Goal: Information Seeking & Learning: Learn about a topic

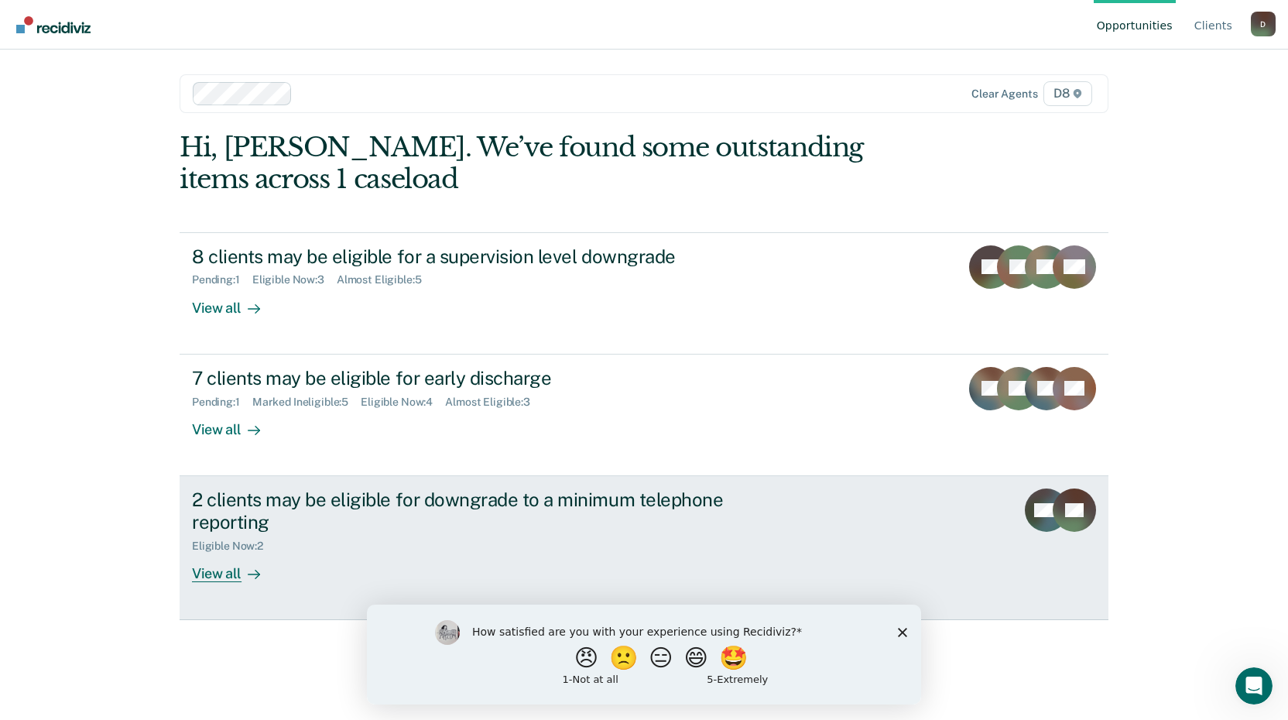
click at [235, 569] on div "View all" at bounding box center [235, 567] width 87 height 30
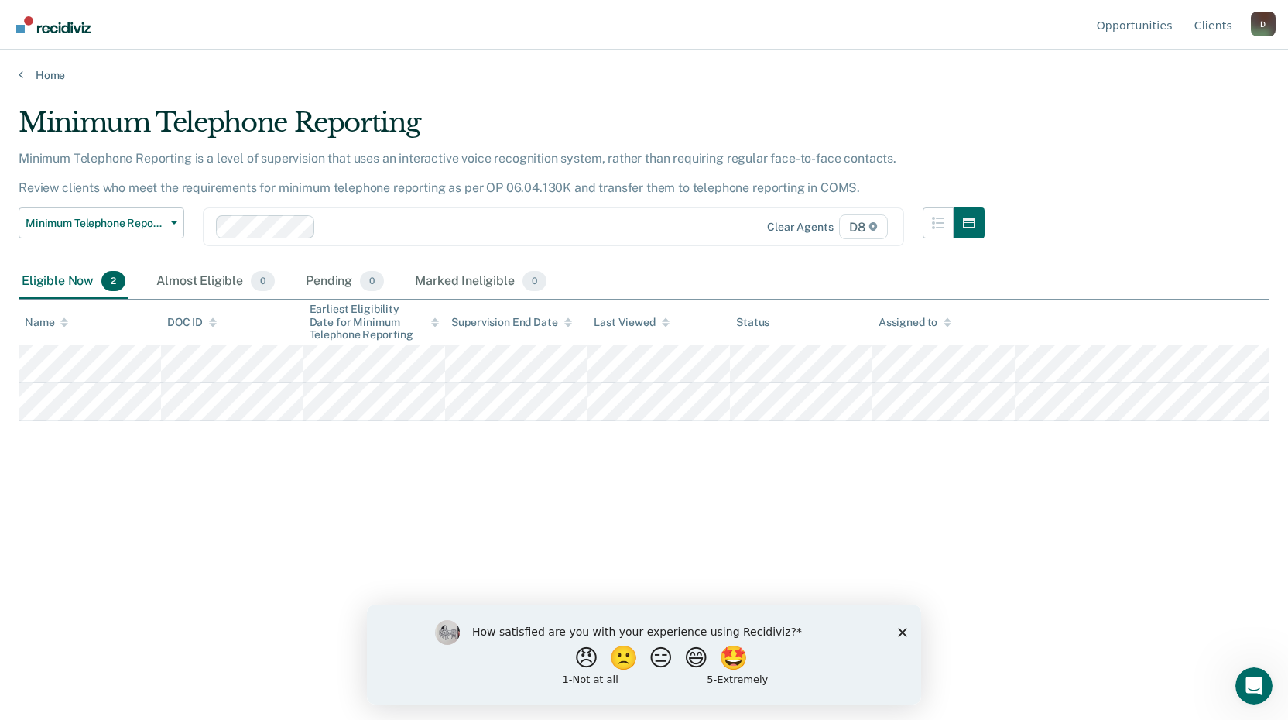
click at [1128, 475] on div "Minimum Telephone Reporting Minimum Telephone Reporting is a level of supervisi…" at bounding box center [644, 355] width 1251 height 497
click at [24, 74] on link "Home" at bounding box center [644, 75] width 1251 height 14
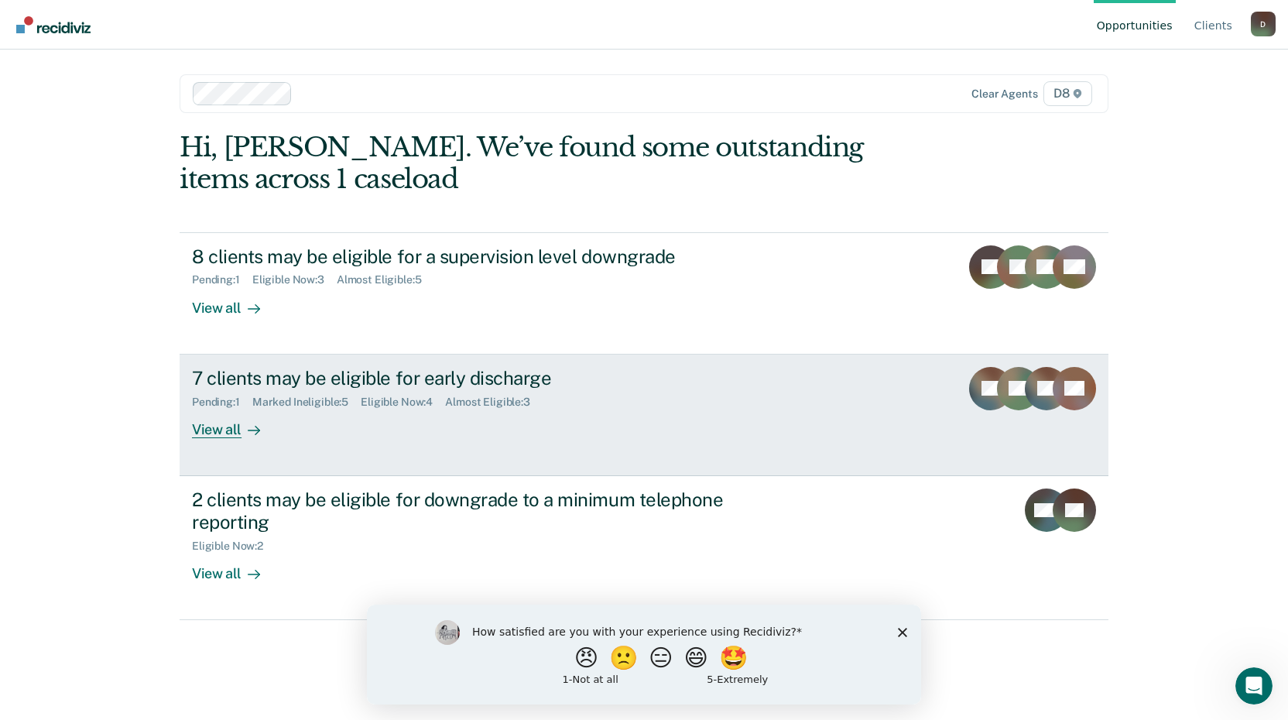
click at [235, 431] on div "View all" at bounding box center [235, 423] width 87 height 30
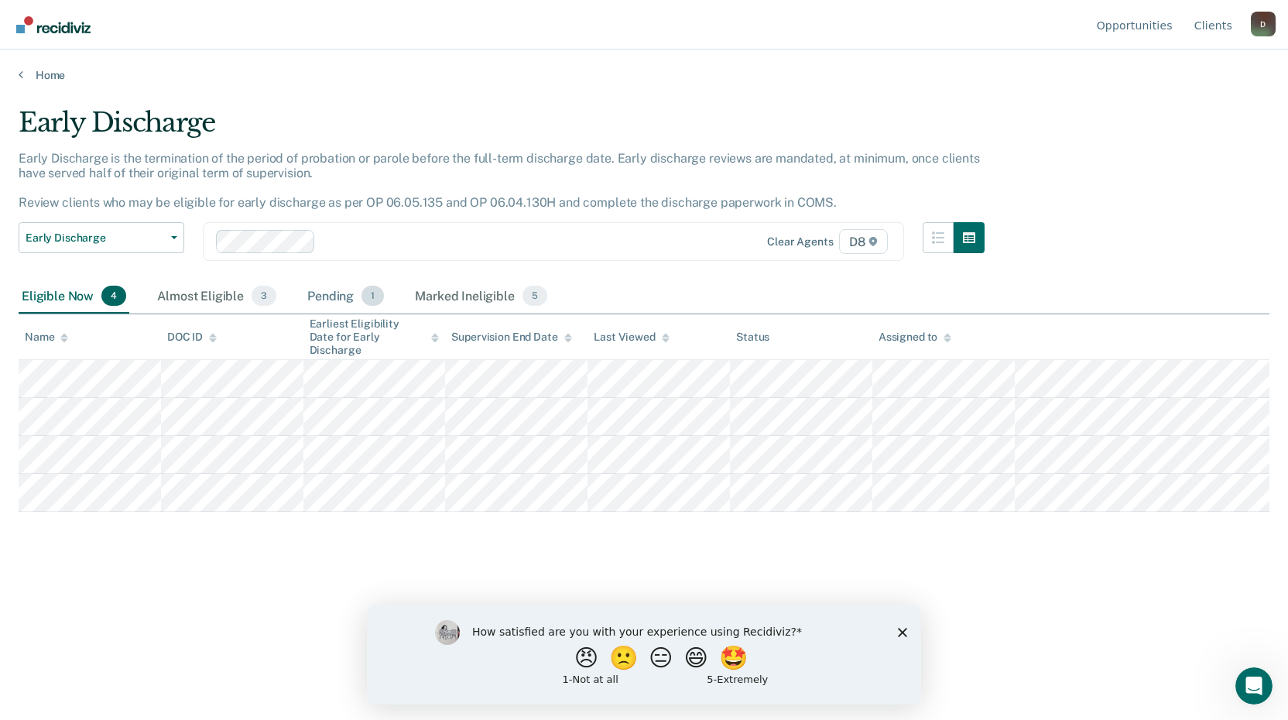
click at [340, 303] on div "Pending 1" at bounding box center [345, 296] width 83 height 34
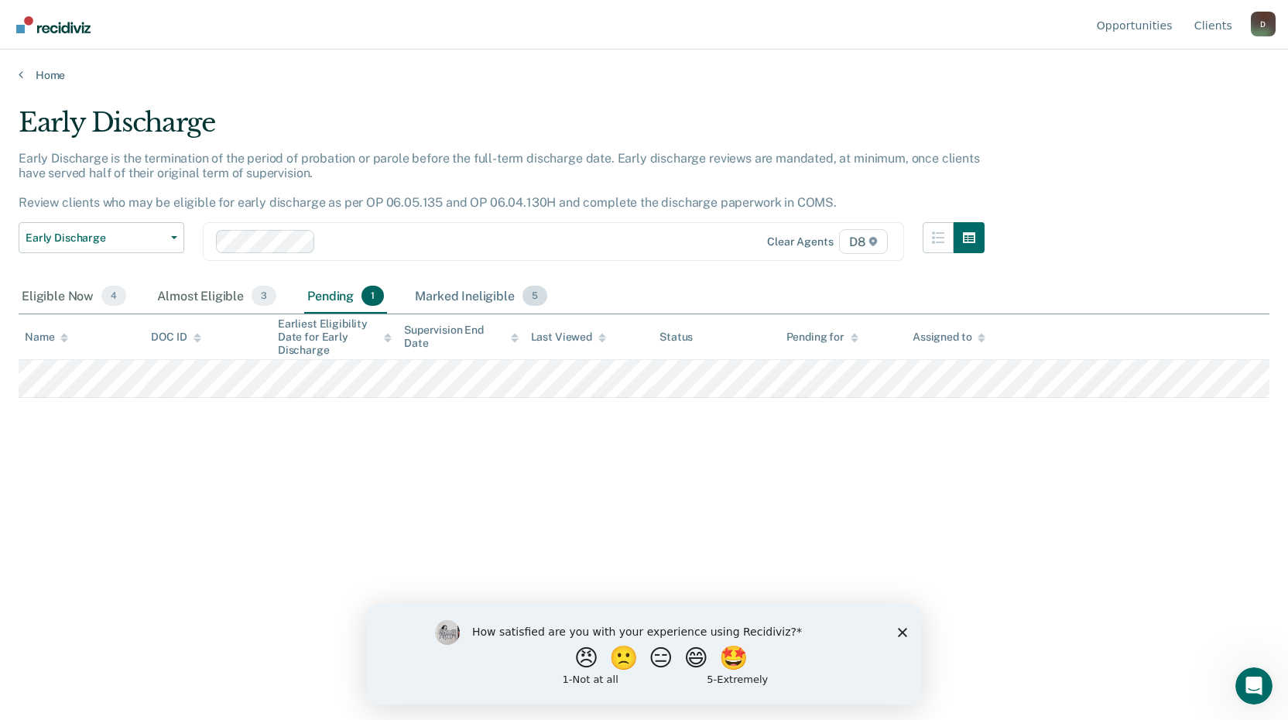
click at [468, 300] on div "Marked Ineligible 5" at bounding box center [481, 296] width 139 height 34
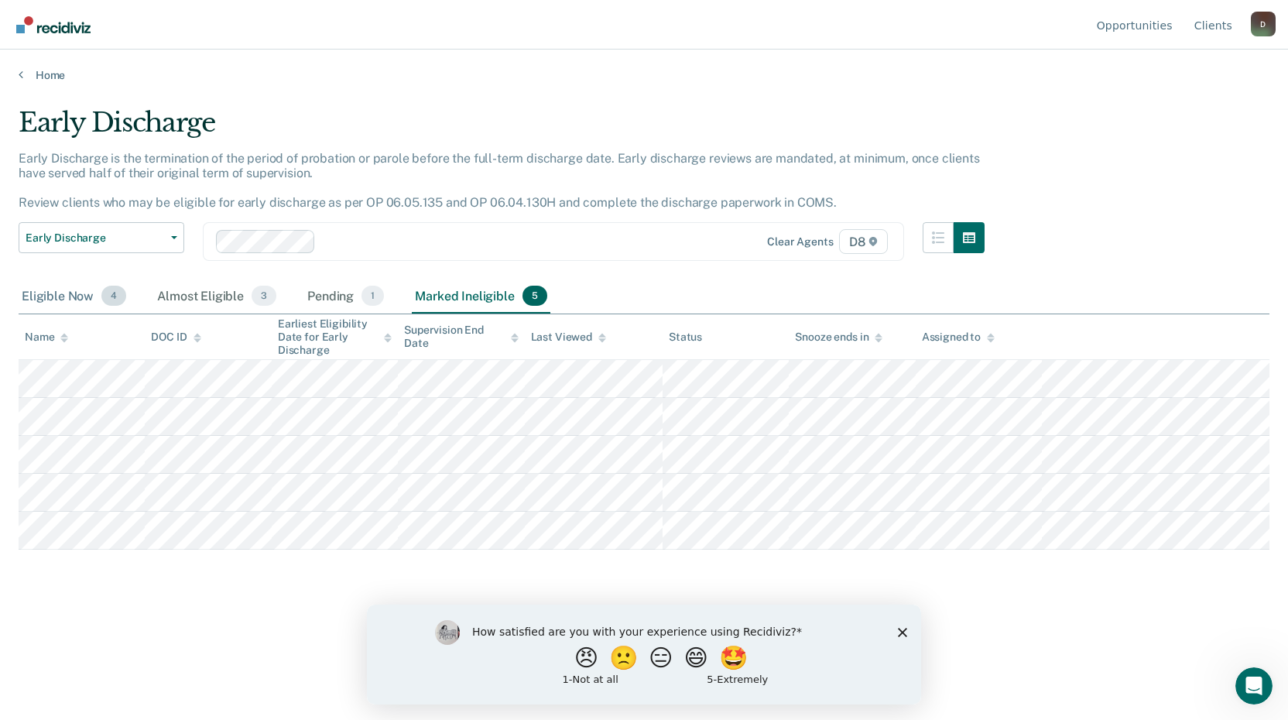
click at [49, 290] on div "Eligible Now 4" at bounding box center [74, 296] width 111 height 34
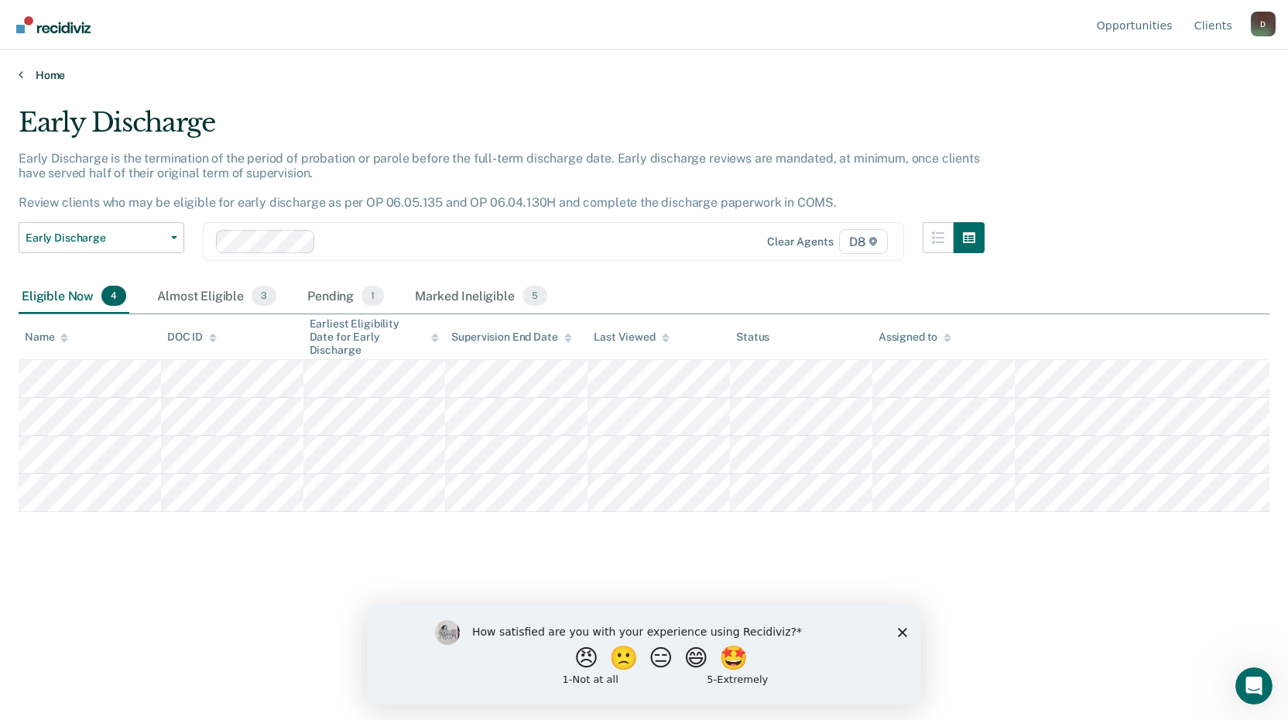
click at [27, 72] on link "Home" at bounding box center [644, 75] width 1251 height 14
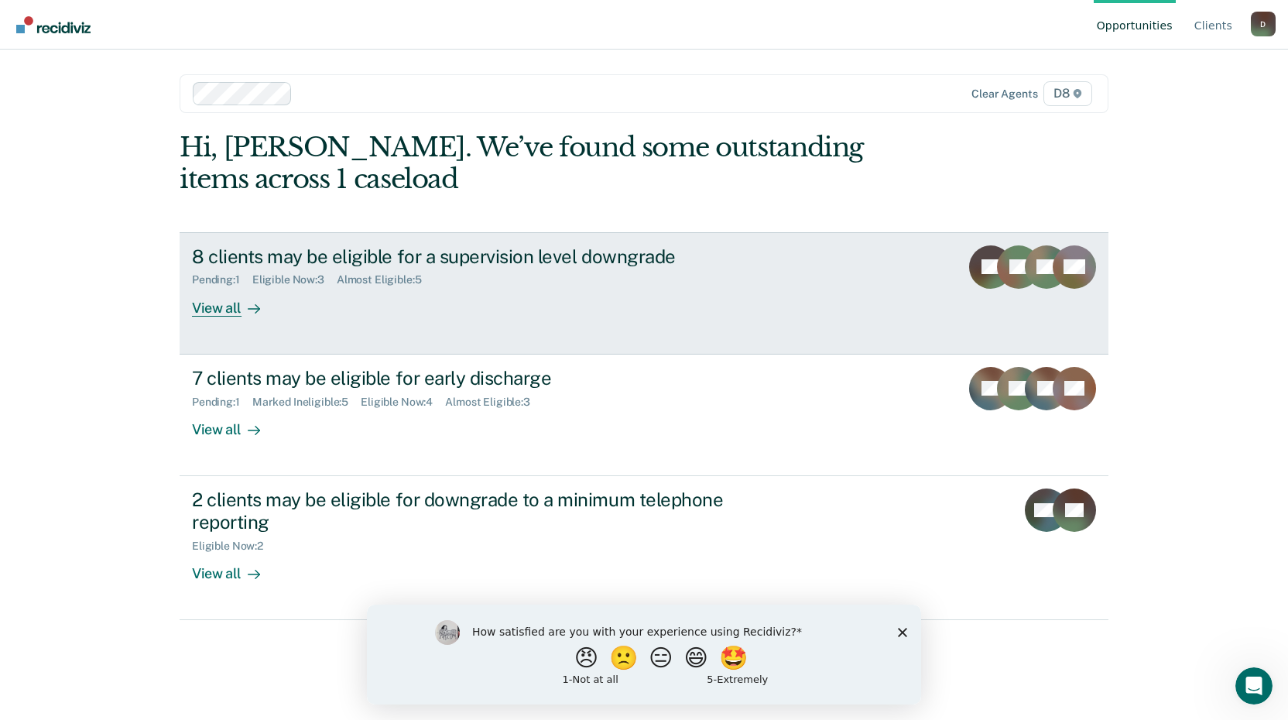
click at [239, 312] on div "View all" at bounding box center [235, 301] width 87 height 30
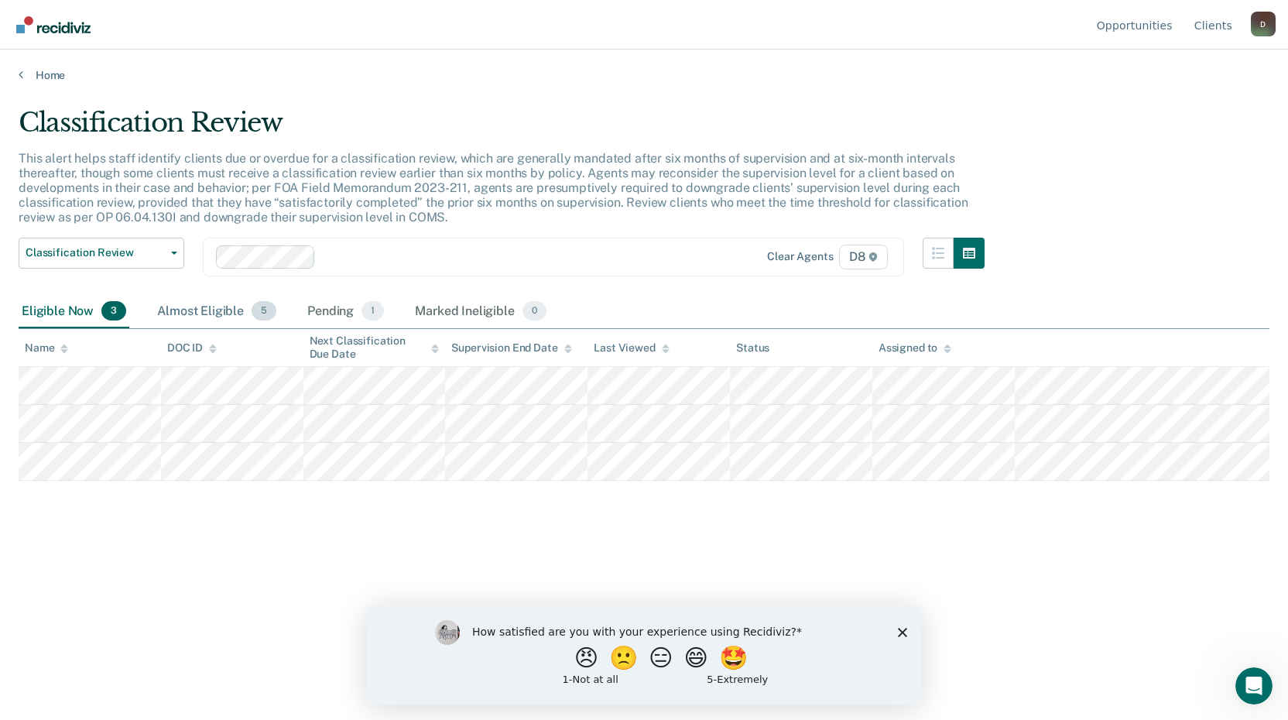
click at [221, 310] on div "Almost Eligible 5" at bounding box center [216, 312] width 125 height 34
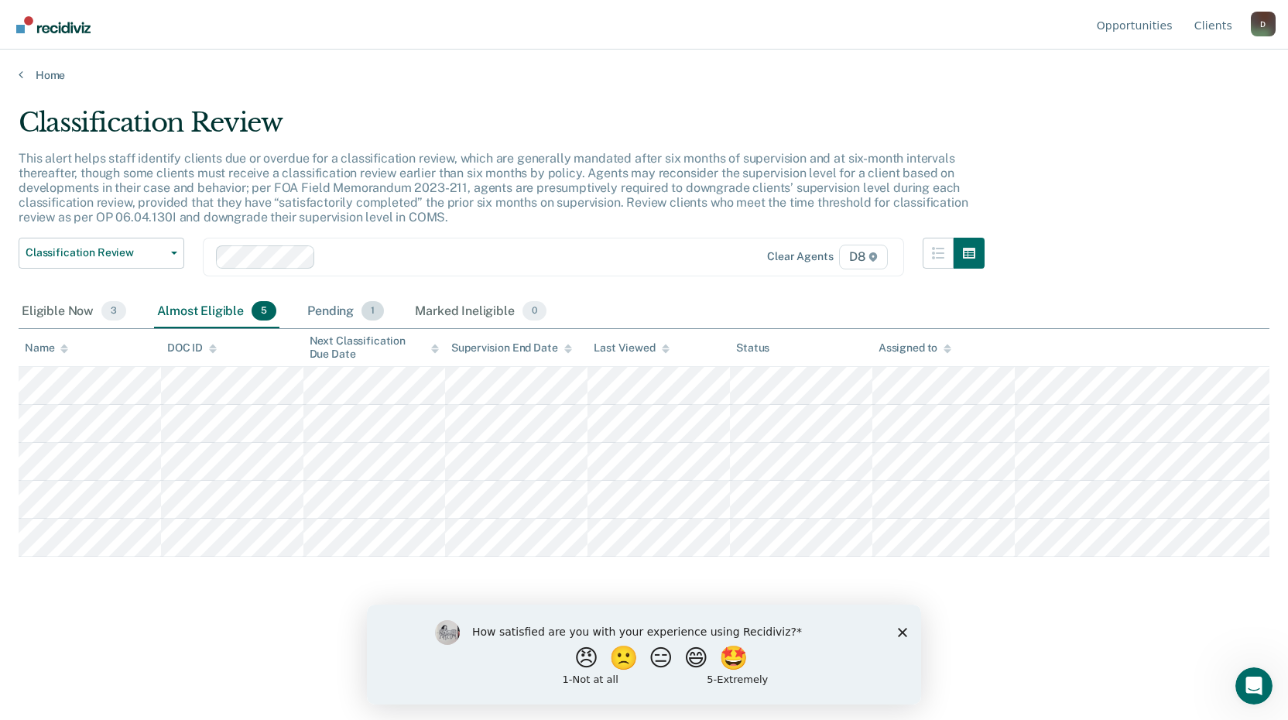
click at [351, 317] on div "Pending 1" at bounding box center [345, 312] width 83 height 34
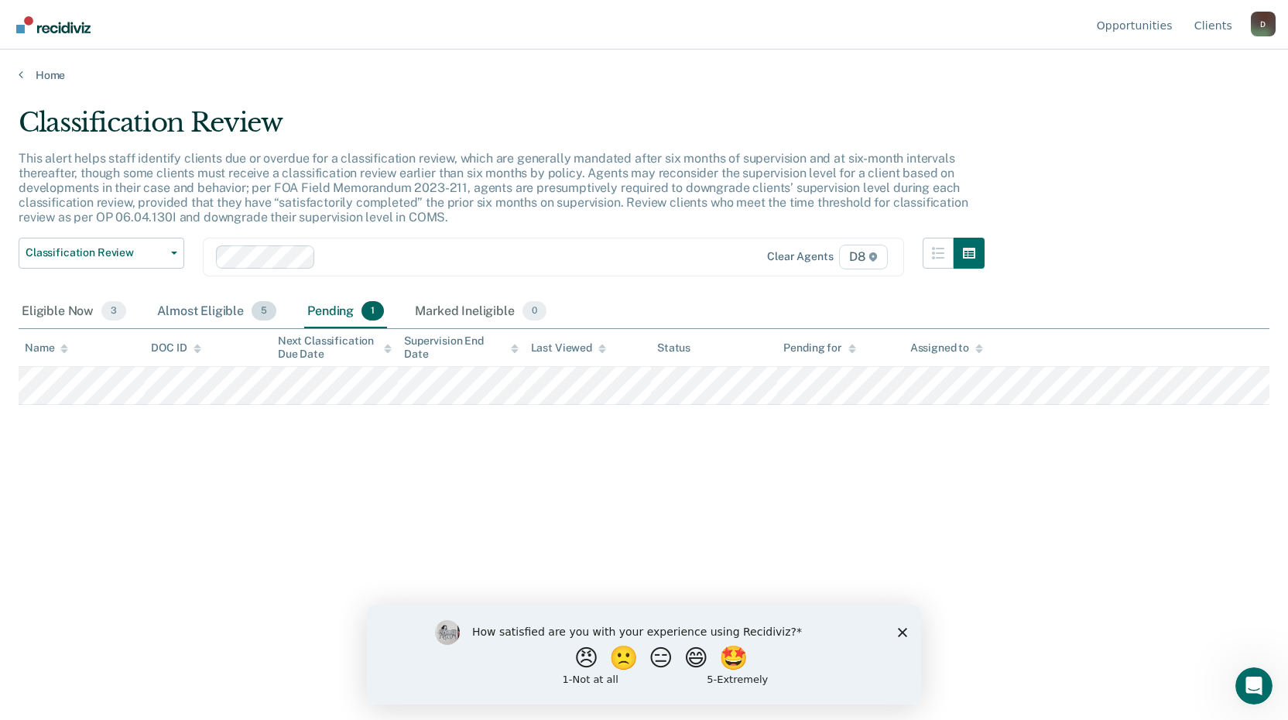
click at [194, 310] on div "Almost Eligible 5" at bounding box center [216, 312] width 125 height 34
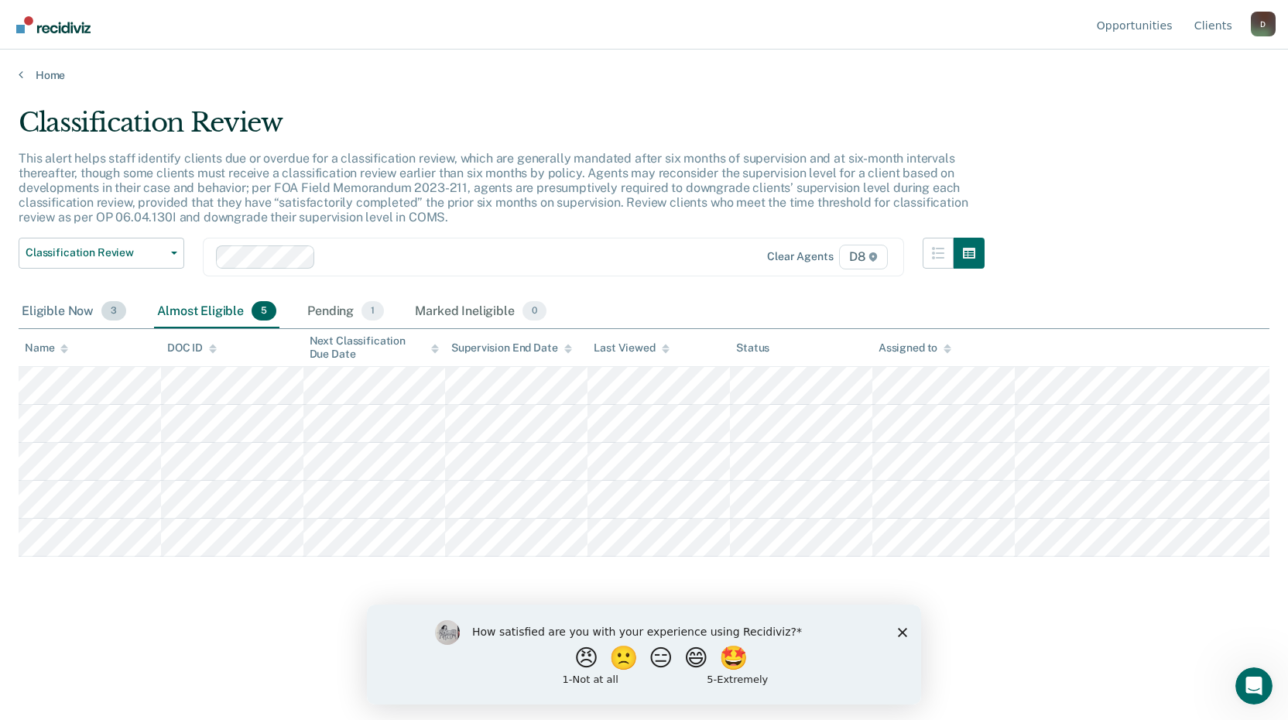
click at [51, 319] on div "Eligible Now 3" at bounding box center [74, 312] width 111 height 34
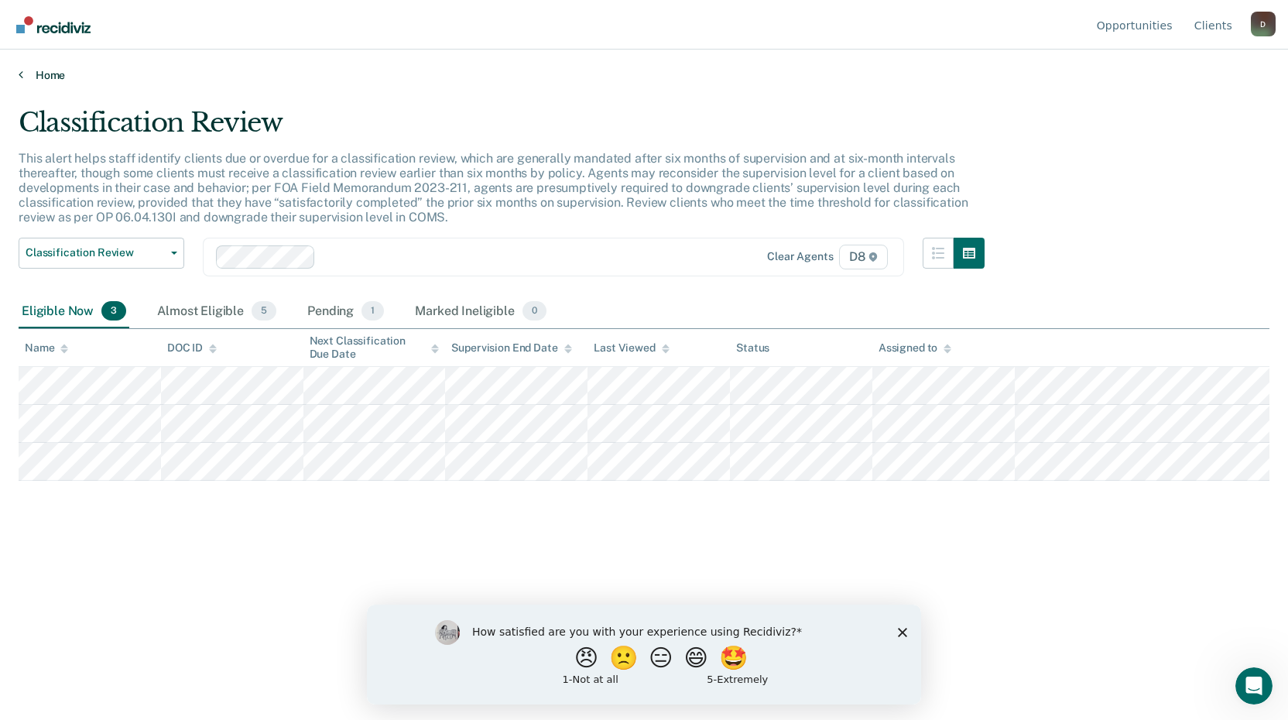
click at [52, 79] on link "Home" at bounding box center [644, 75] width 1251 height 14
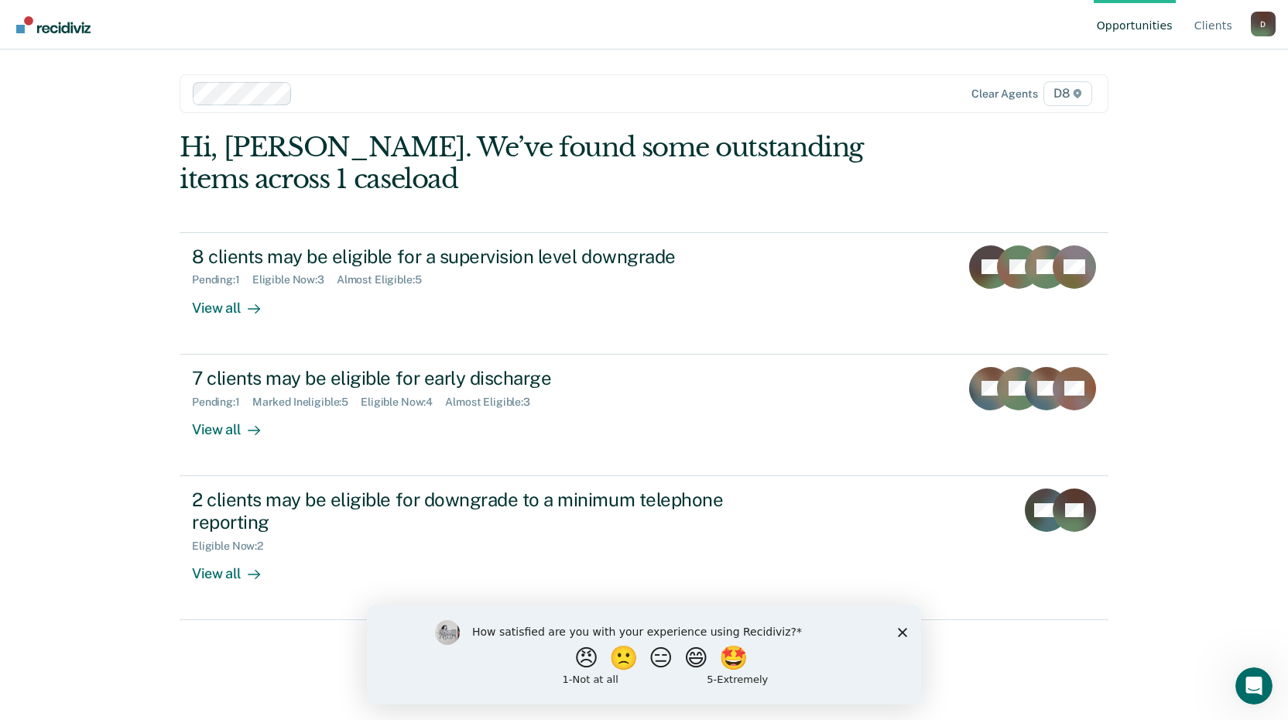
click at [893, 628] on div "How satisfied are you with your experience using Recidiviz? 😠 🙁 😑 😄 🤩 1 - Not a…" at bounding box center [644, 654] width 554 height 100
click at [902, 635] on icon "Close survey" at bounding box center [902, 631] width 9 height 9
